Goal: Information Seeking & Learning: Find specific fact

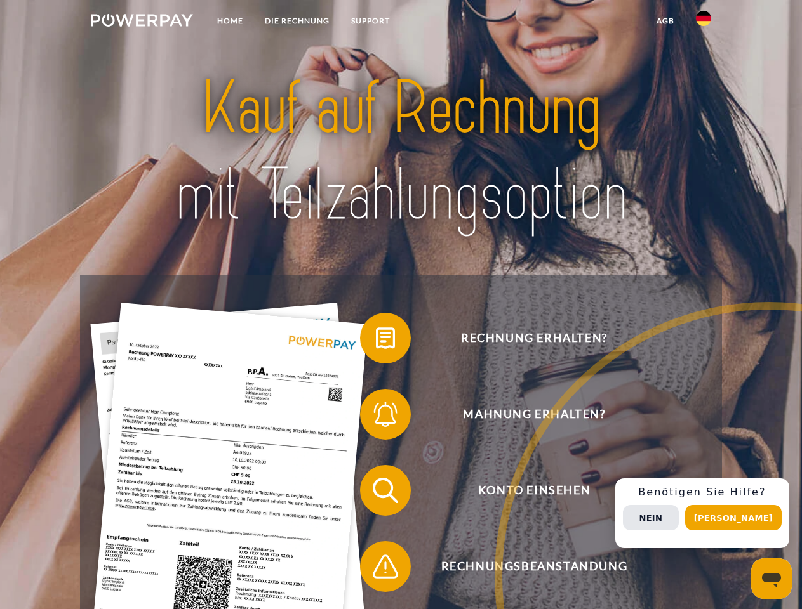
click at [142, 22] on img at bounding box center [142, 20] width 102 height 13
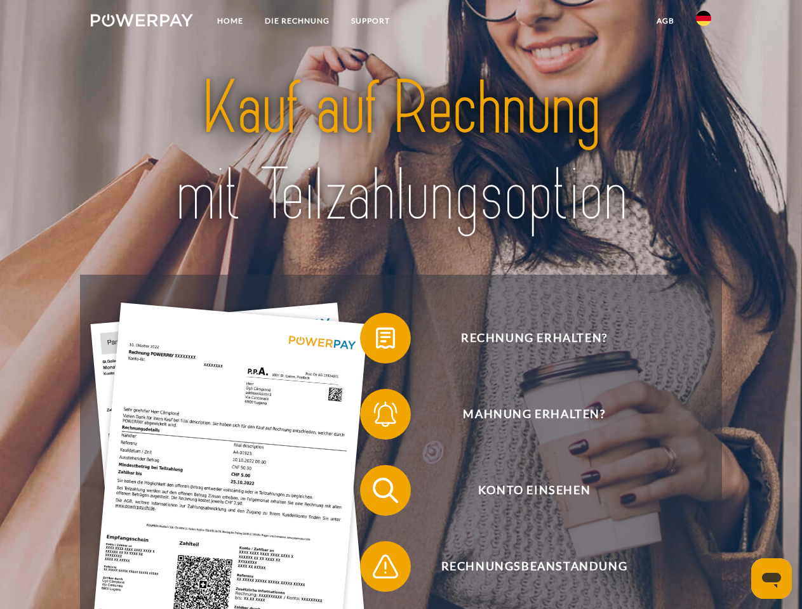
click at [703, 22] on img at bounding box center [703, 18] width 15 height 15
click at [665, 21] on link "agb" at bounding box center [664, 21] width 39 height 23
click at [376, 341] on span at bounding box center [365, 338] width 63 height 63
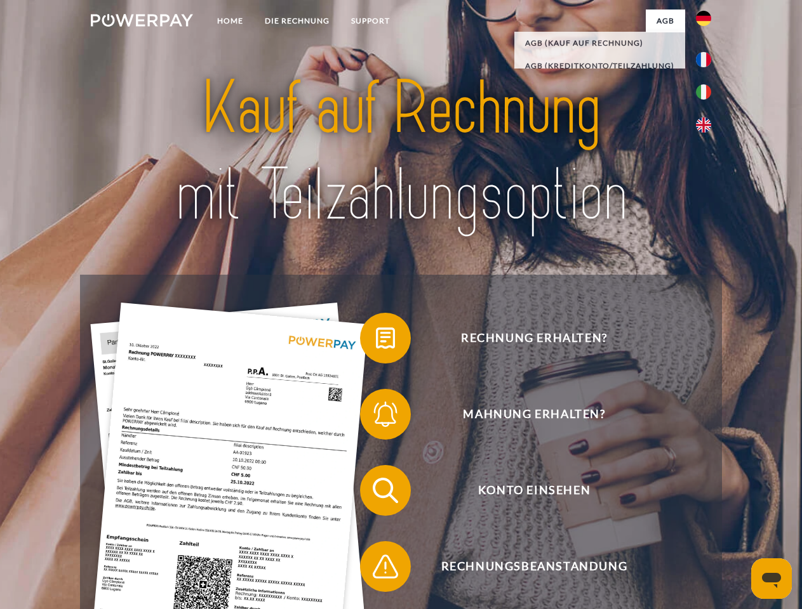
click at [376, 417] on div "Rechnung erhalten? Mahnung erhalten? Konto einsehen" at bounding box center [400, 529] width 641 height 508
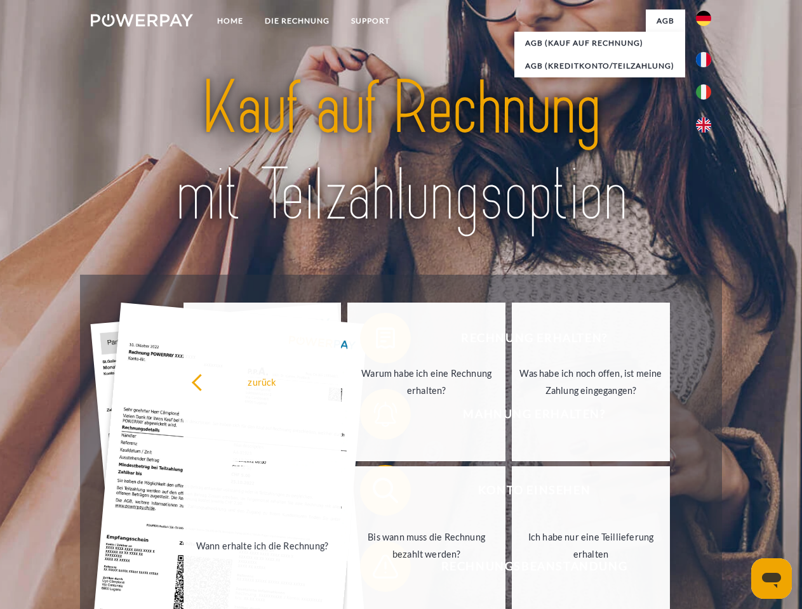
click at [376, 493] on link "Bis wann muss die Rechnung bezahlt werden?" at bounding box center [426, 545] width 158 height 159
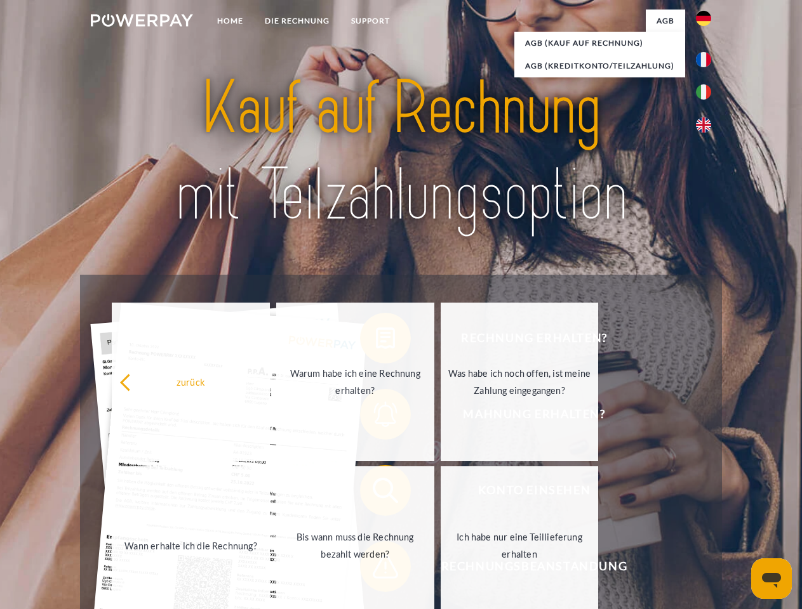
click at [376, 569] on span at bounding box center [365, 566] width 63 height 63
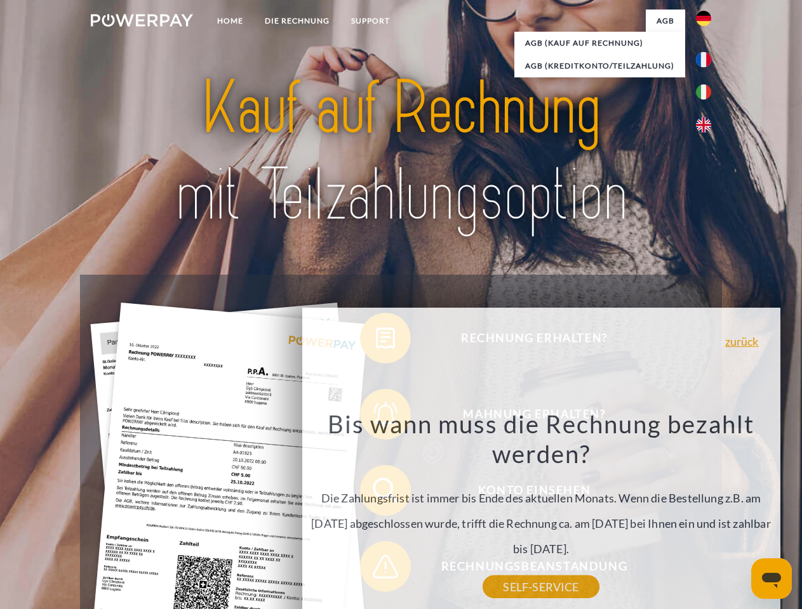
click at [706, 513] on div "Rechnung erhalten? Mahnung erhalten? Konto einsehen" at bounding box center [400, 529] width 641 height 508
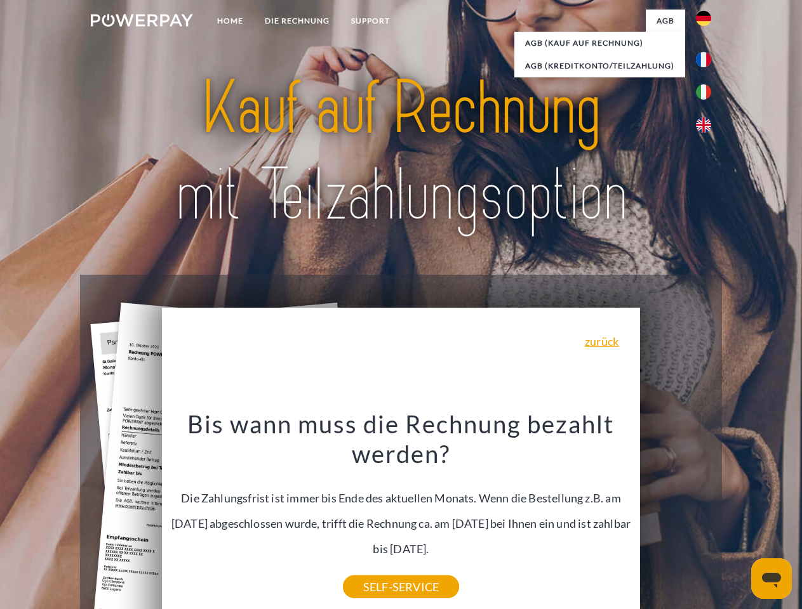
click at [675, 516] on span "Konto einsehen" at bounding box center [533, 490] width 311 height 51
click at [737, 518] on header "Home DIE RECHNUNG SUPPORT" at bounding box center [401, 438] width 802 height 876
